Goal: Task Accomplishment & Management: Manage account settings

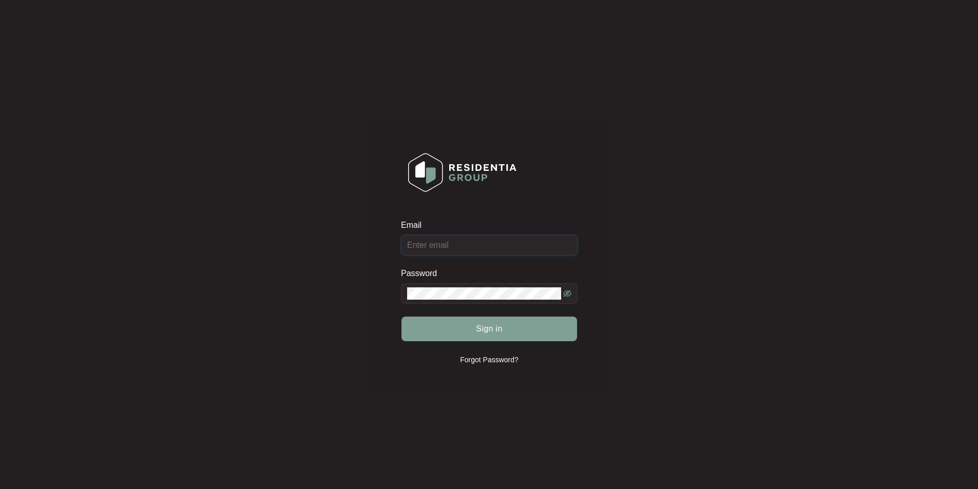
click at [479, 251] on input "Email" at bounding box center [489, 245] width 177 height 21
type input "[EMAIL_ADDRESS][DOMAIN_NAME]"
click at [401, 317] on button "Sign in" at bounding box center [489, 329] width 176 height 25
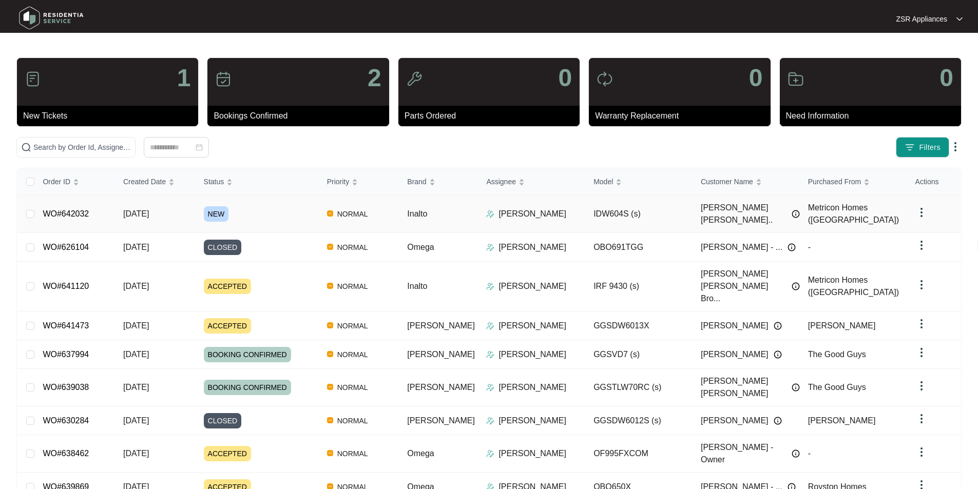
click at [56, 209] on link "WO#642032" at bounding box center [66, 213] width 46 height 9
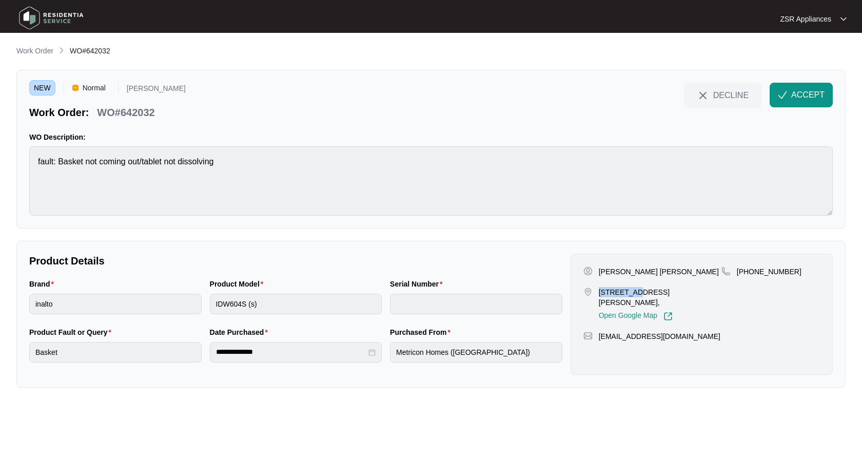
drag, startPoint x: 600, startPoint y: 291, endPoint x: 640, endPoint y: 289, distance: 40.1
click at [640, 289] on p "[STREET_ADDRESS][PERSON_NAME]," at bounding box center [660, 297] width 123 height 21
copy p "13 [PERSON_NAME]"
click at [618, 269] on p "[PERSON_NAME] [PERSON_NAME]" at bounding box center [659, 271] width 120 height 10
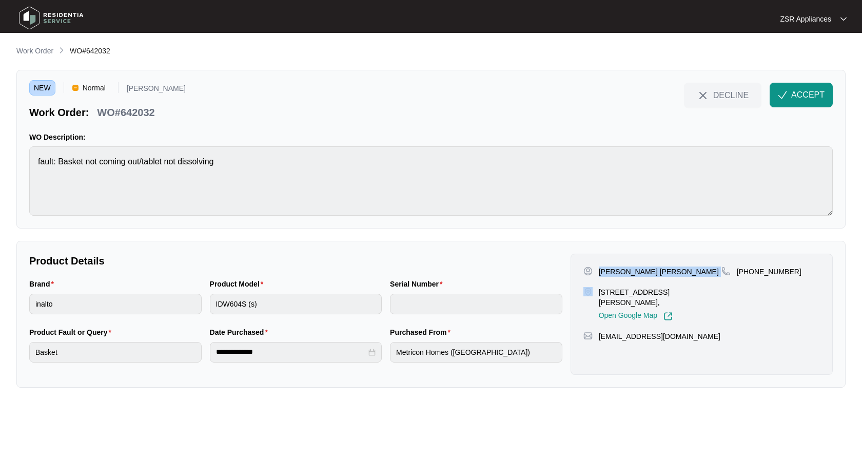
click at [618, 269] on p "[PERSON_NAME] [PERSON_NAME]" at bounding box center [659, 271] width 120 height 10
copy p "[PERSON_NAME] [PERSON_NAME]"
click at [766, 275] on p "[PHONE_NUMBER]" at bounding box center [769, 271] width 65 height 10
copy p "61400863659"
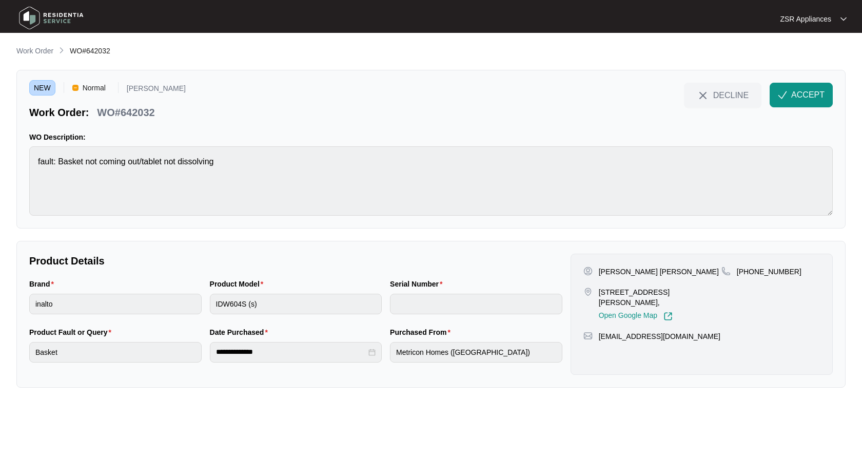
click at [652, 274] on p "[PERSON_NAME] [PERSON_NAME]" at bounding box center [659, 271] width 120 height 10
copy p "[PERSON_NAME]"
click at [123, 112] on p "WO#642032" at bounding box center [125, 112] width 57 height 14
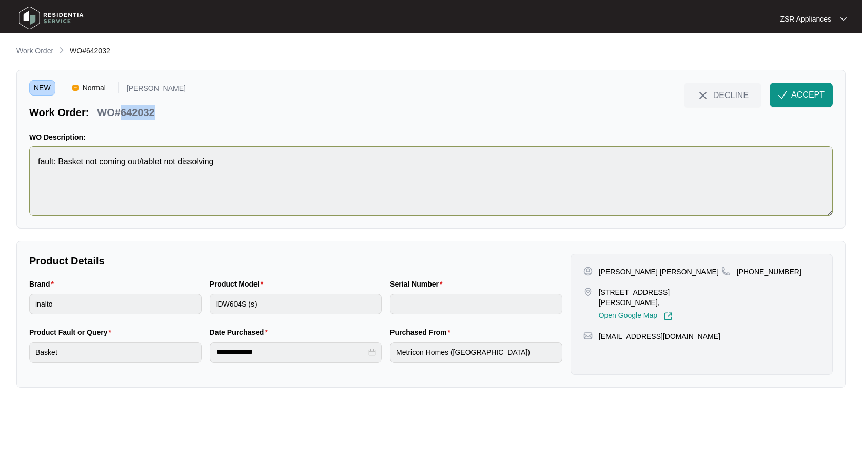
copy p "642032"
click at [794, 100] on span "ACCEPT" at bounding box center [807, 95] width 33 height 12
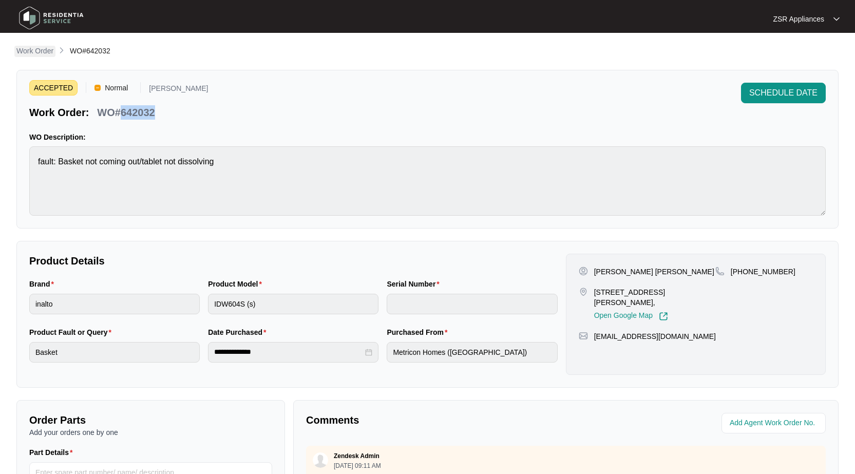
click at [34, 53] on p "Work Order" at bounding box center [34, 51] width 37 height 10
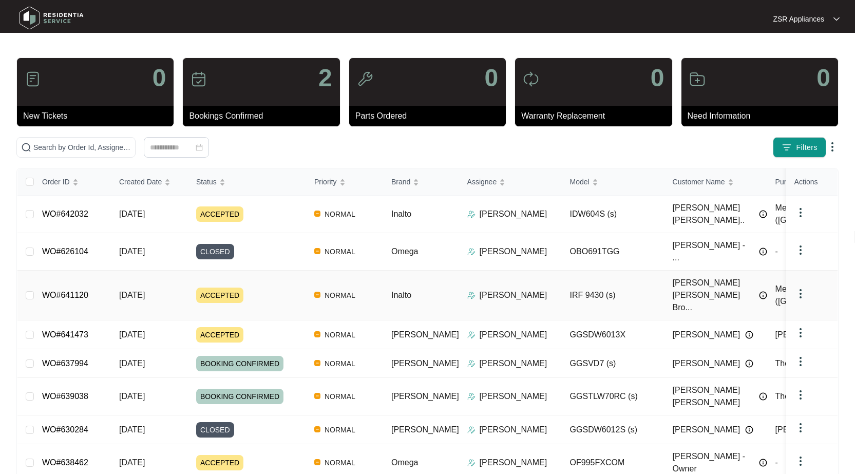
click at [56, 291] on link "WO#641120" at bounding box center [65, 295] width 46 height 9
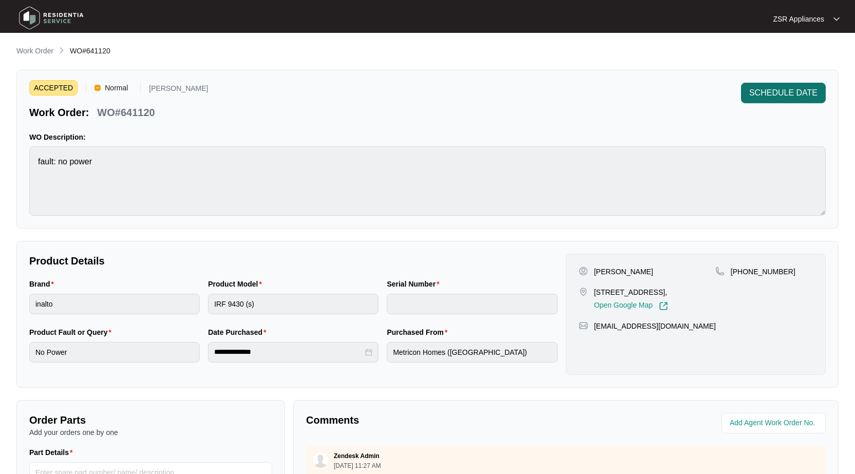
click at [761, 88] on span "SCHEDULE DATE" at bounding box center [783, 93] width 68 height 12
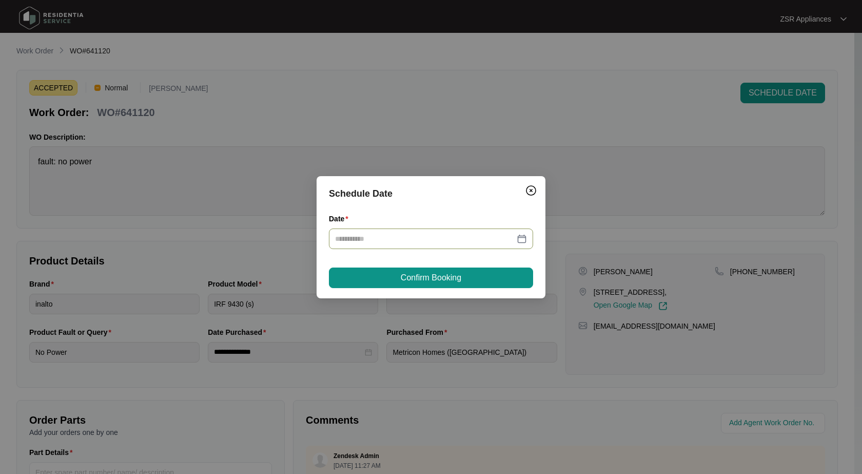
click at [521, 242] on div at bounding box center [431, 238] width 192 height 11
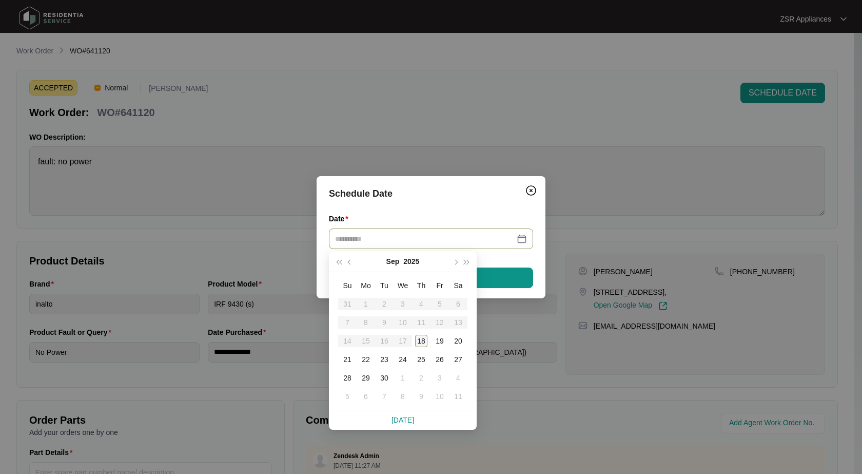
click at [420, 345] on div "18" at bounding box center [421, 341] width 12 height 12
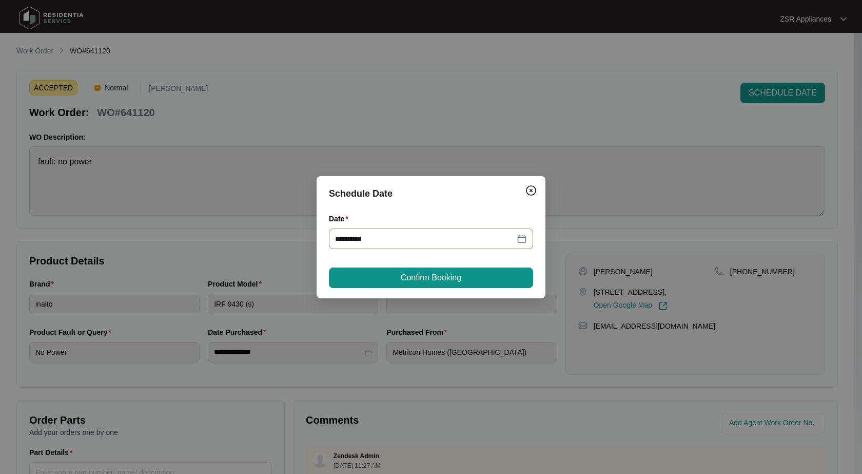
type input "**********"
click at [413, 282] on span "Confirm Booking" at bounding box center [431, 278] width 61 height 12
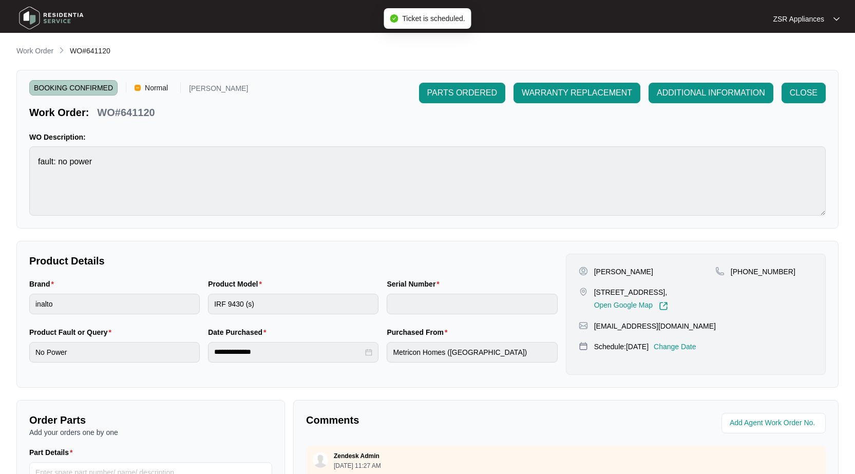
click at [37, 52] on p "Work Order" at bounding box center [34, 51] width 37 height 10
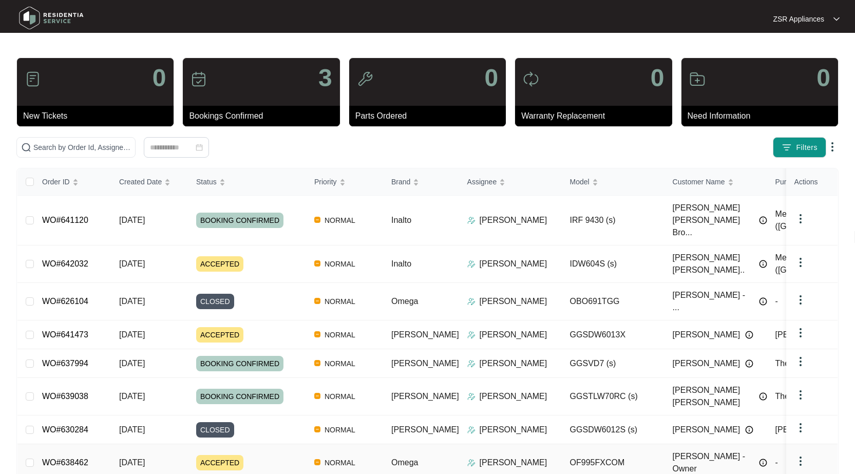
click at [76, 458] on link "WO#638462" at bounding box center [65, 462] width 46 height 9
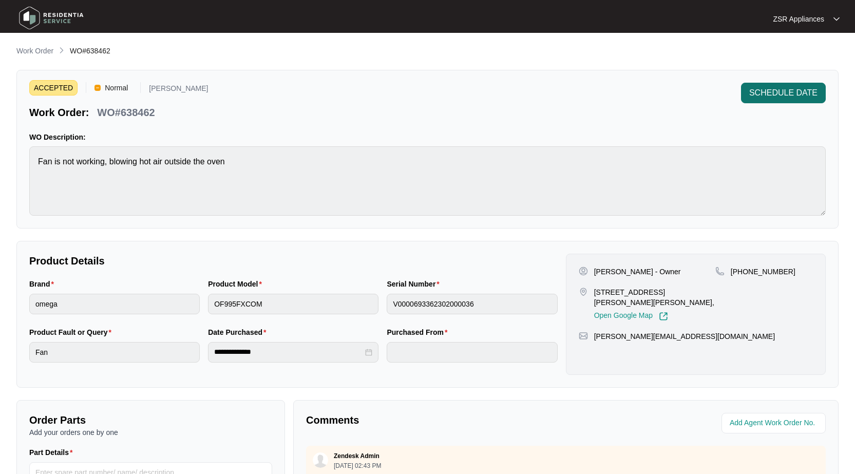
click at [763, 98] on span "SCHEDULE DATE" at bounding box center [783, 93] width 68 height 12
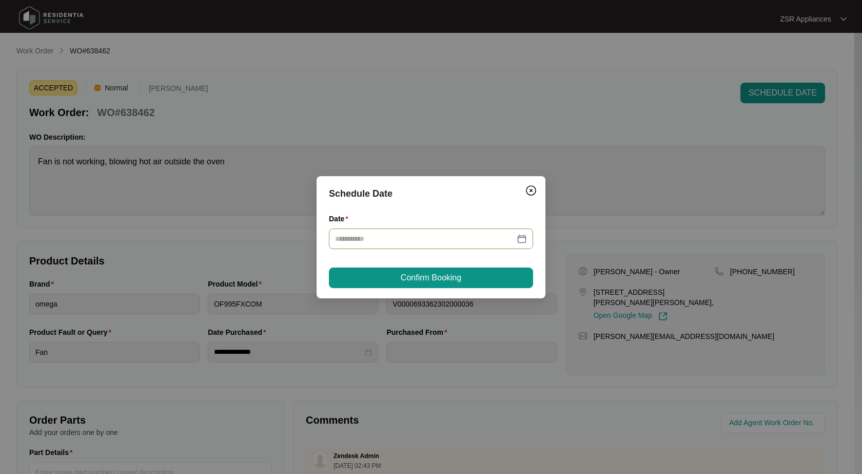
click at [520, 243] on div at bounding box center [431, 238] width 192 height 11
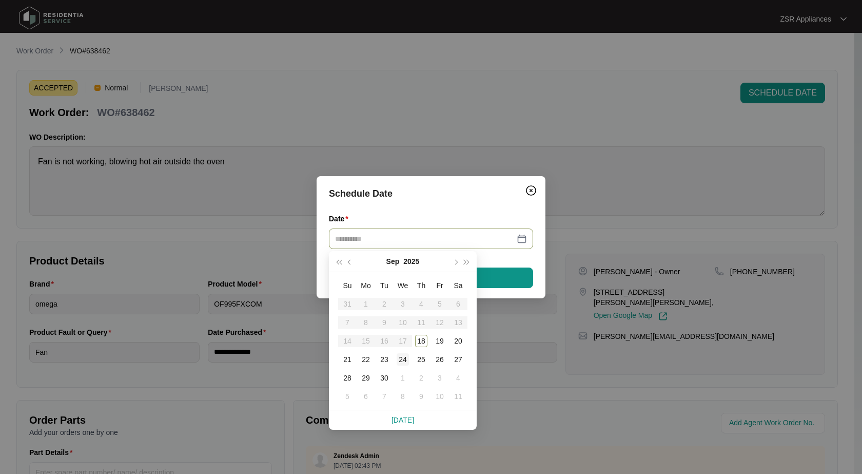
click at [400, 363] on div "24" at bounding box center [403, 359] width 12 height 12
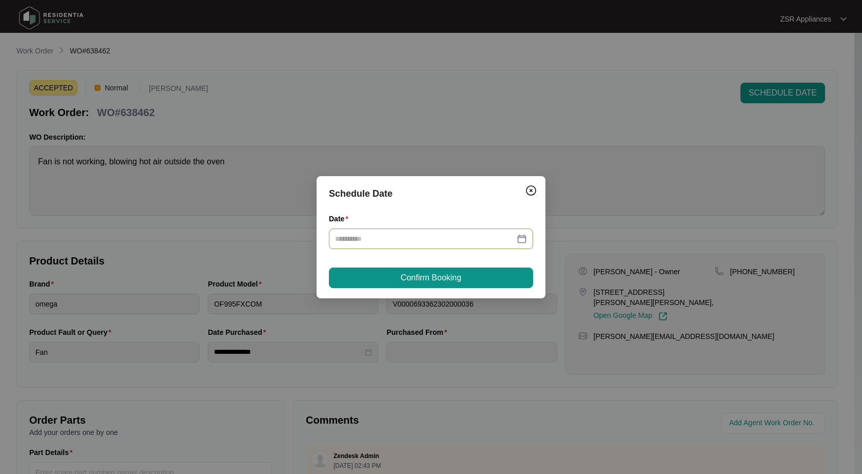
type input "**********"
click at [470, 284] on button "Confirm Booking" at bounding box center [431, 277] width 204 height 21
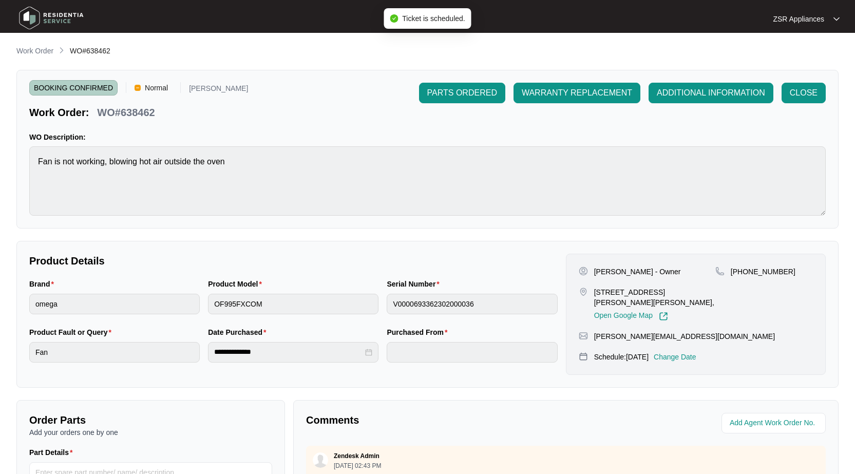
click at [39, 49] on p "Work Order" at bounding box center [34, 51] width 37 height 10
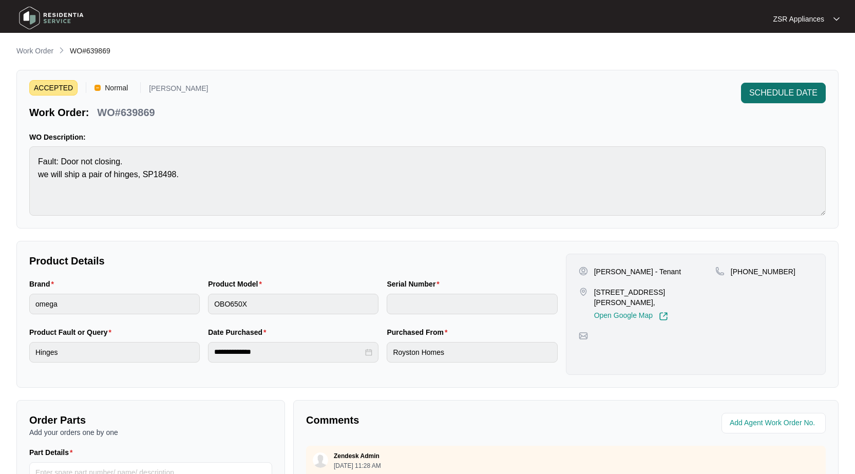
click at [757, 97] on span "SCHEDULE DATE" at bounding box center [783, 93] width 68 height 12
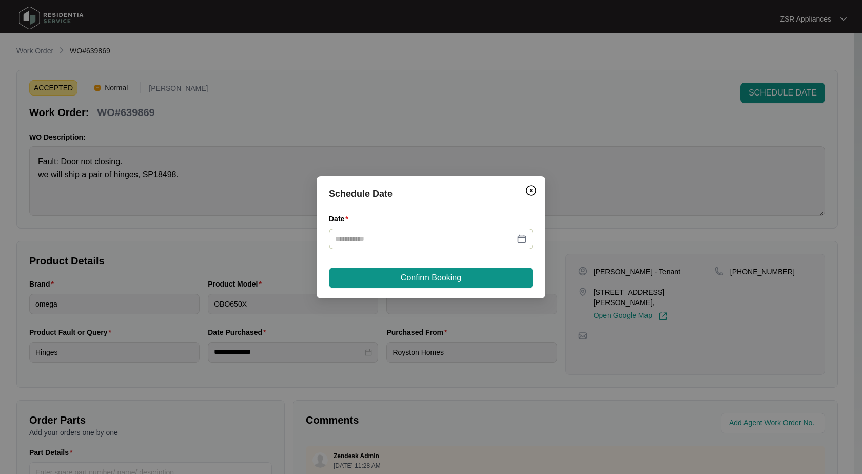
click at [526, 238] on div at bounding box center [431, 238] width 204 height 21
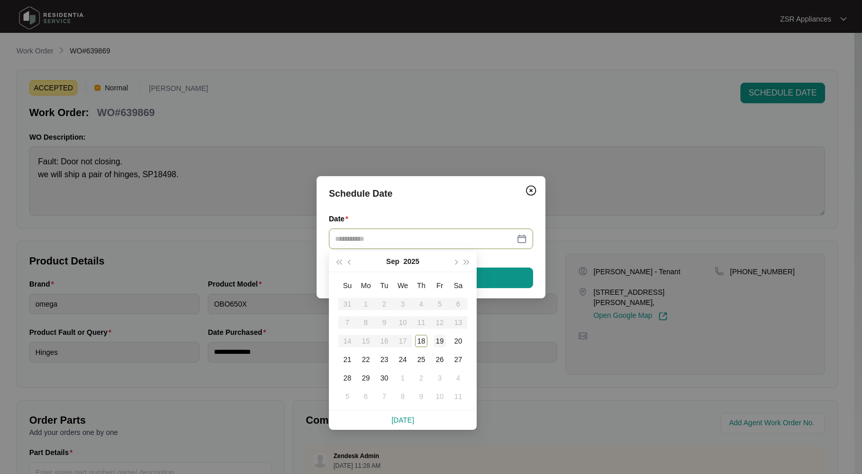
type input "**********"
click at [440, 345] on div "19" at bounding box center [440, 341] width 12 height 12
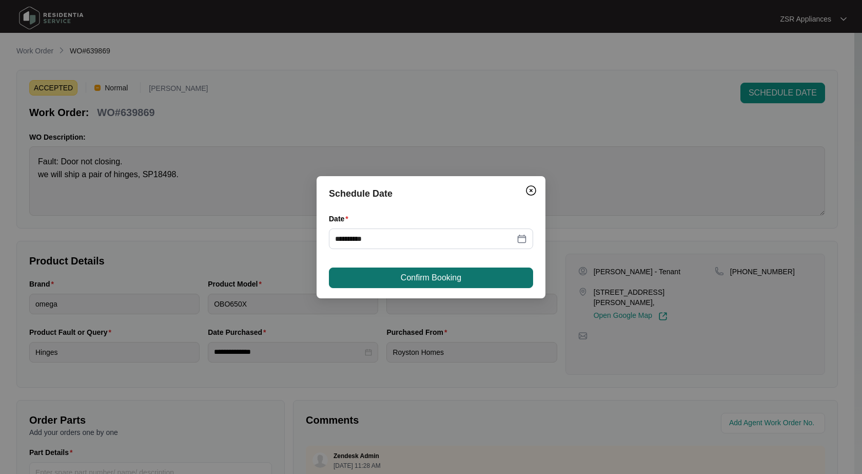
click at [439, 280] on span "Confirm Booking" at bounding box center [431, 278] width 61 height 12
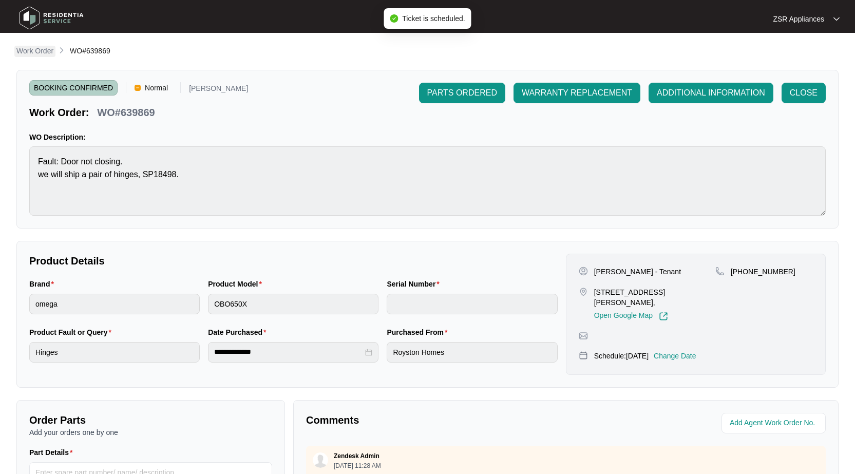
click at [40, 51] on p "Work Order" at bounding box center [34, 51] width 37 height 10
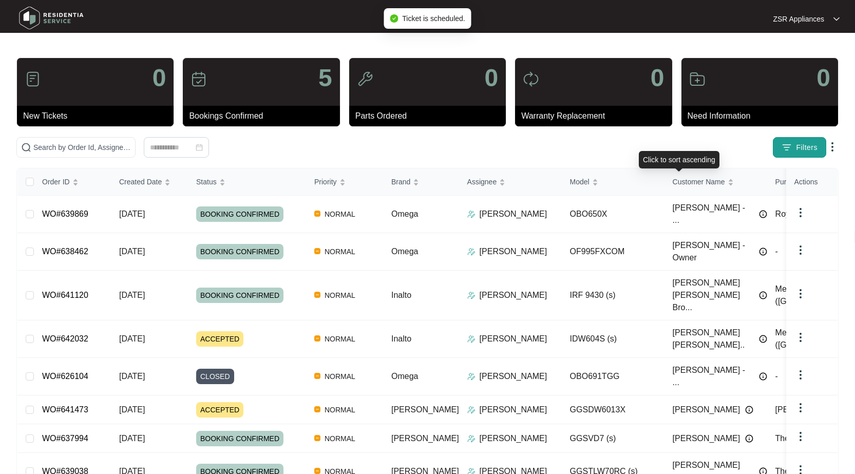
click at [806, 149] on span "Filters" at bounding box center [807, 147] width 22 height 11
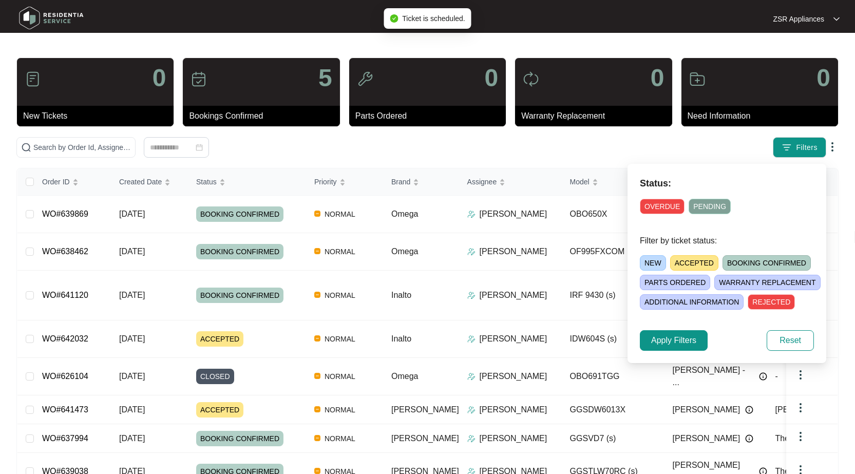
click at [691, 263] on span "ACCEPTED" at bounding box center [694, 262] width 48 height 15
click at [690, 338] on span "Apply Filters" at bounding box center [673, 340] width 45 height 12
